Goal: Task Accomplishment & Management: Manage account settings

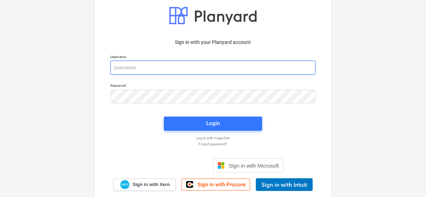
click at [194, 70] on input "email" at bounding box center [212, 68] width 205 height 14
type input "[PERSON_NAME][EMAIL_ADDRESS][DOMAIN_NAME]"
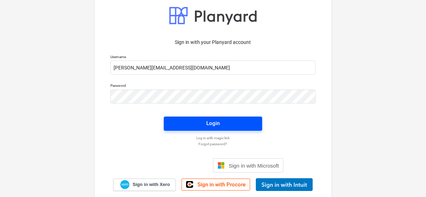
click at [189, 124] on span "Login" at bounding box center [212, 123] width 81 height 9
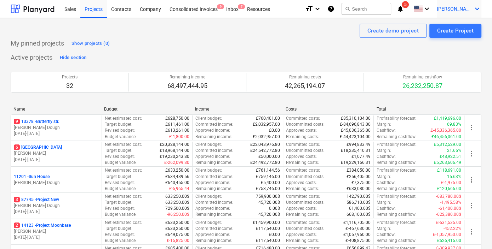
click at [428, 11] on span "[PERSON_NAME]" at bounding box center [454, 9] width 35 height 6
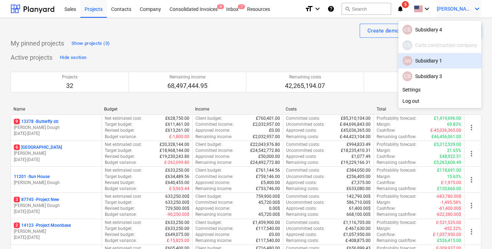
click at [424, 59] on div "JW Subsidiary 1" at bounding box center [439, 61] width 75 height 10
